Goal: Information Seeking & Learning: Understand process/instructions

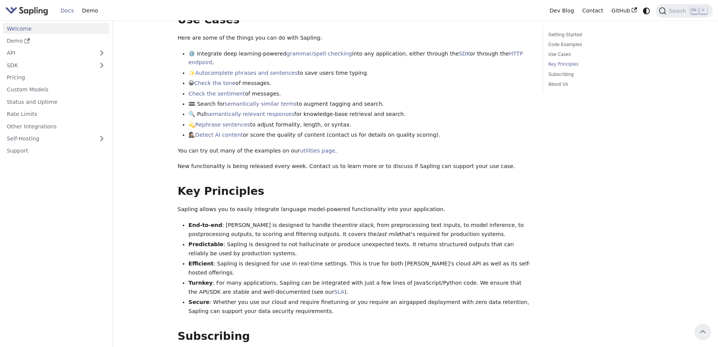
scroll to position [302, 0]
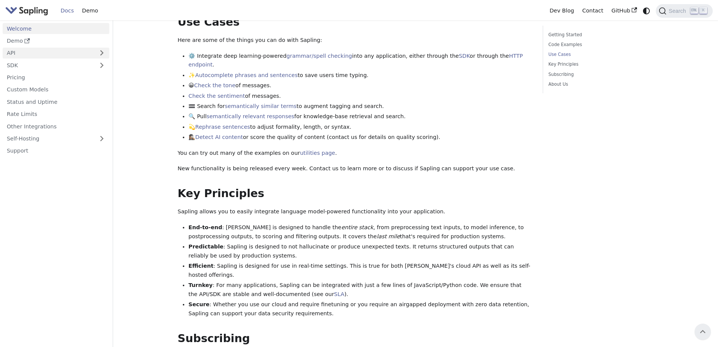
click at [42, 53] on link "API" at bounding box center [49, 53] width 92 height 11
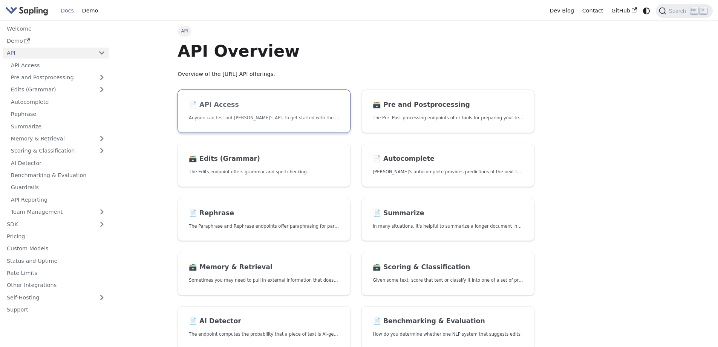
click at [302, 98] on link "📄️ API Access Anyone can test out [PERSON_NAME]'s API. To get started with the …" at bounding box center [264, 110] width 173 height 43
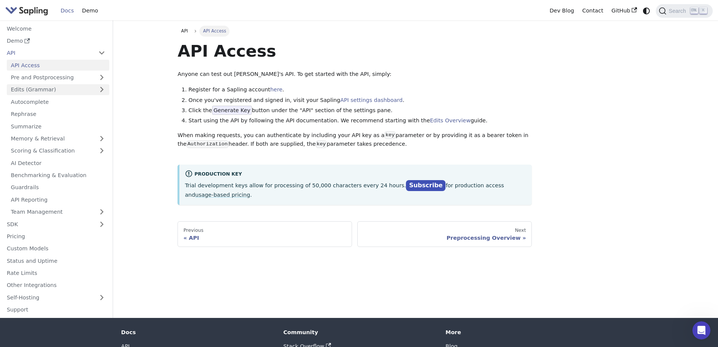
click at [76, 93] on link "Edits (Grammar)" at bounding box center [58, 89] width 103 height 11
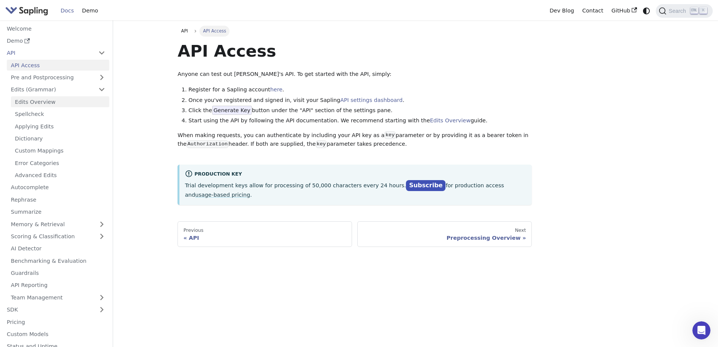
click at [70, 101] on link "Edits Overview" at bounding box center [60, 101] width 98 height 11
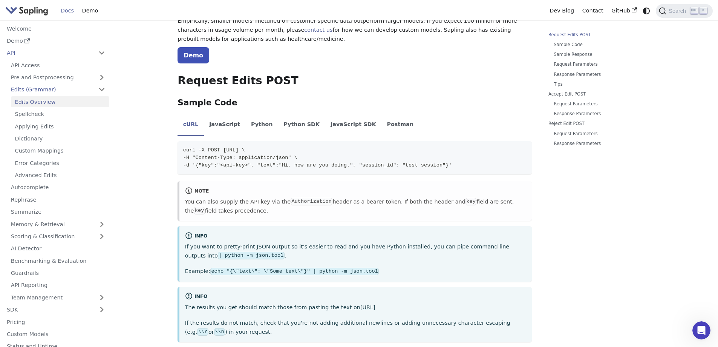
scroll to position [113, 0]
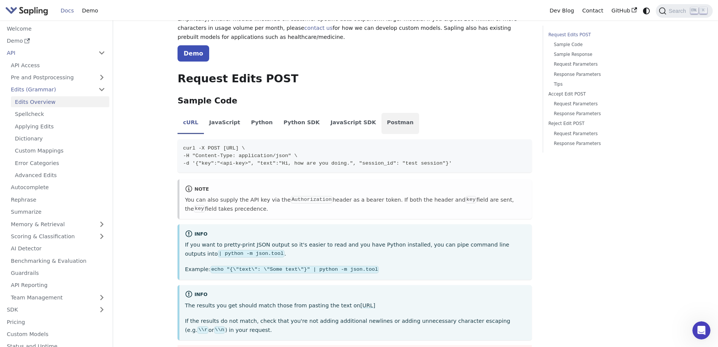
click at [382, 128] on li "Postman" at bounding box center [401, 123] width 38 height 21
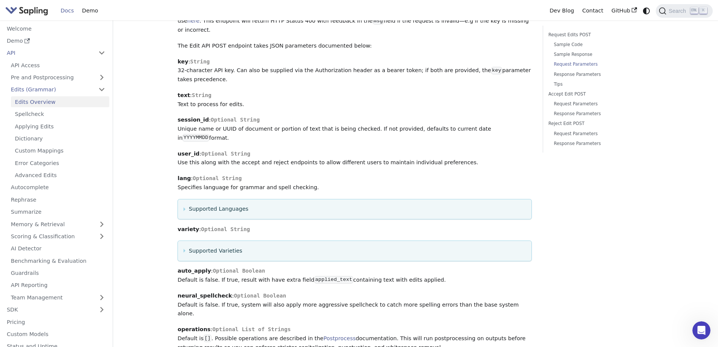
scroll to position [528, 0]
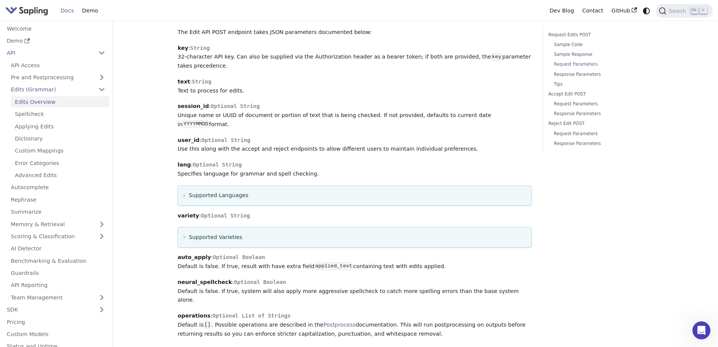
click at [258, 185] on details "Supported Languages Specifies language for grammar and spell checking. Defaults…" at bounding box center [355, 195] width 354 height 21
click at [234, 191] on summary "Supported Languages" at bounding box center [355, 195] width 343 height 9
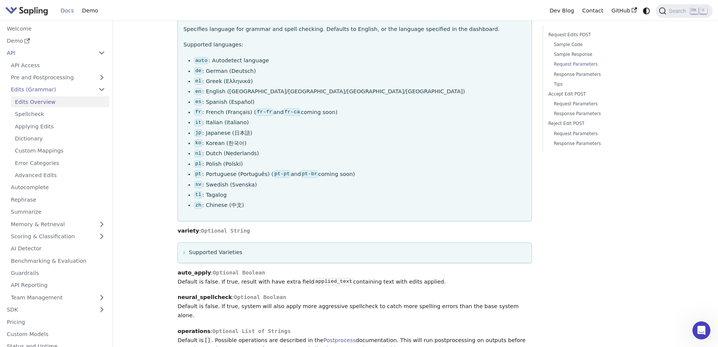
scroll to position [754, 0]
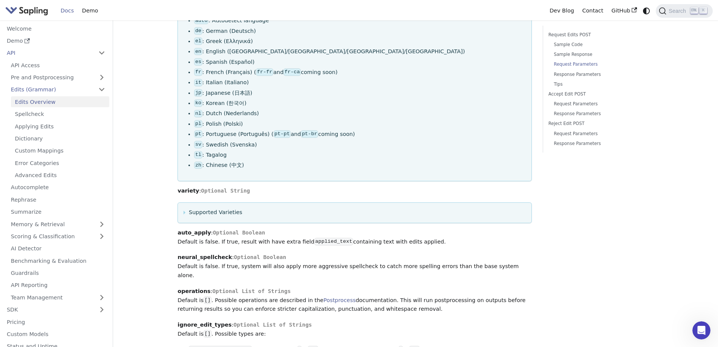
click at [216, 208] on summary "Supported Varieties" at bounding box center [355, 212] width 343 height 9
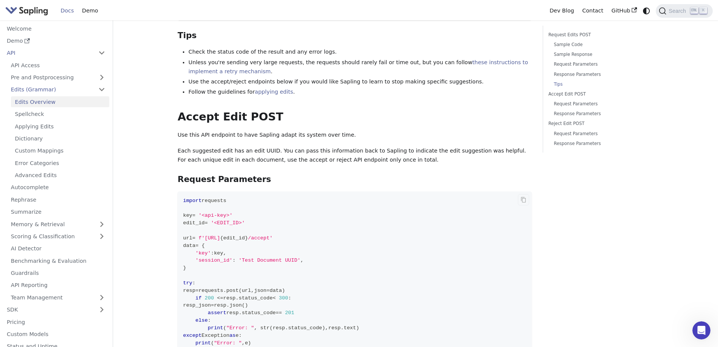
scroll to position [1508, 0]
